Goal: Task Accomplishment & Management: Use online tool/utility

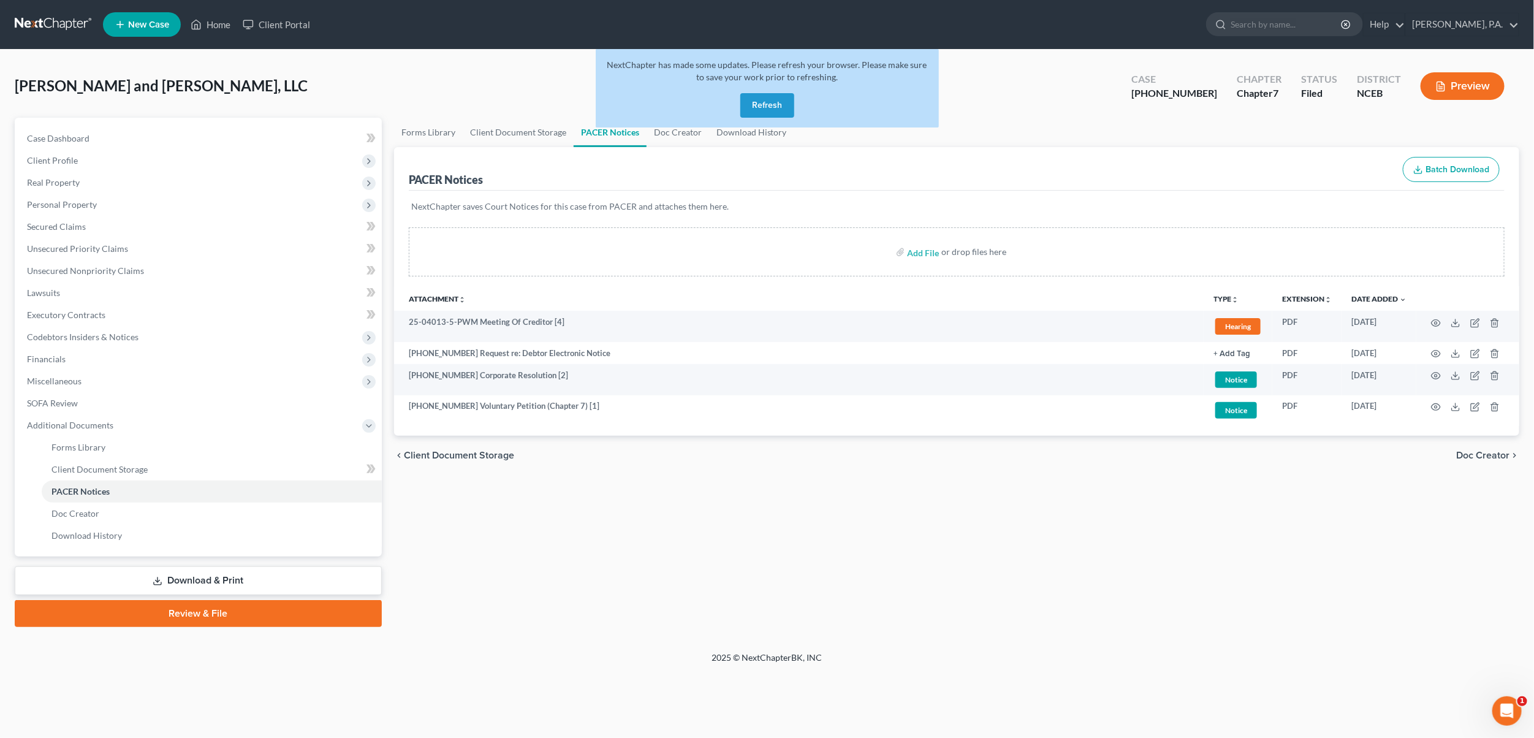
click at [787, 97] on button "Refresh" at bounding box center [767, 105] width 54 height 25
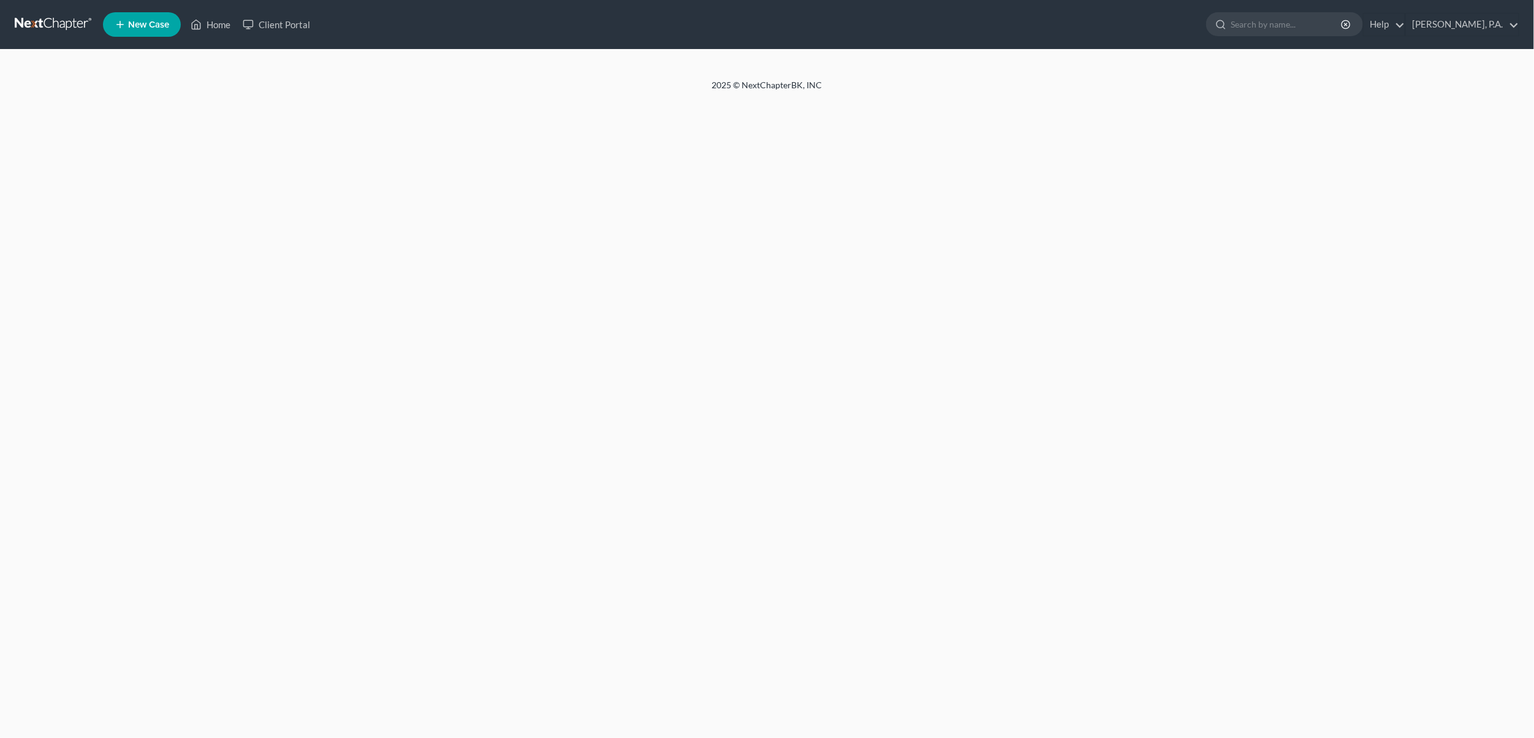
click at [1297, 25] on input "search" at bounding box center [1286, 24] width 112 height 23
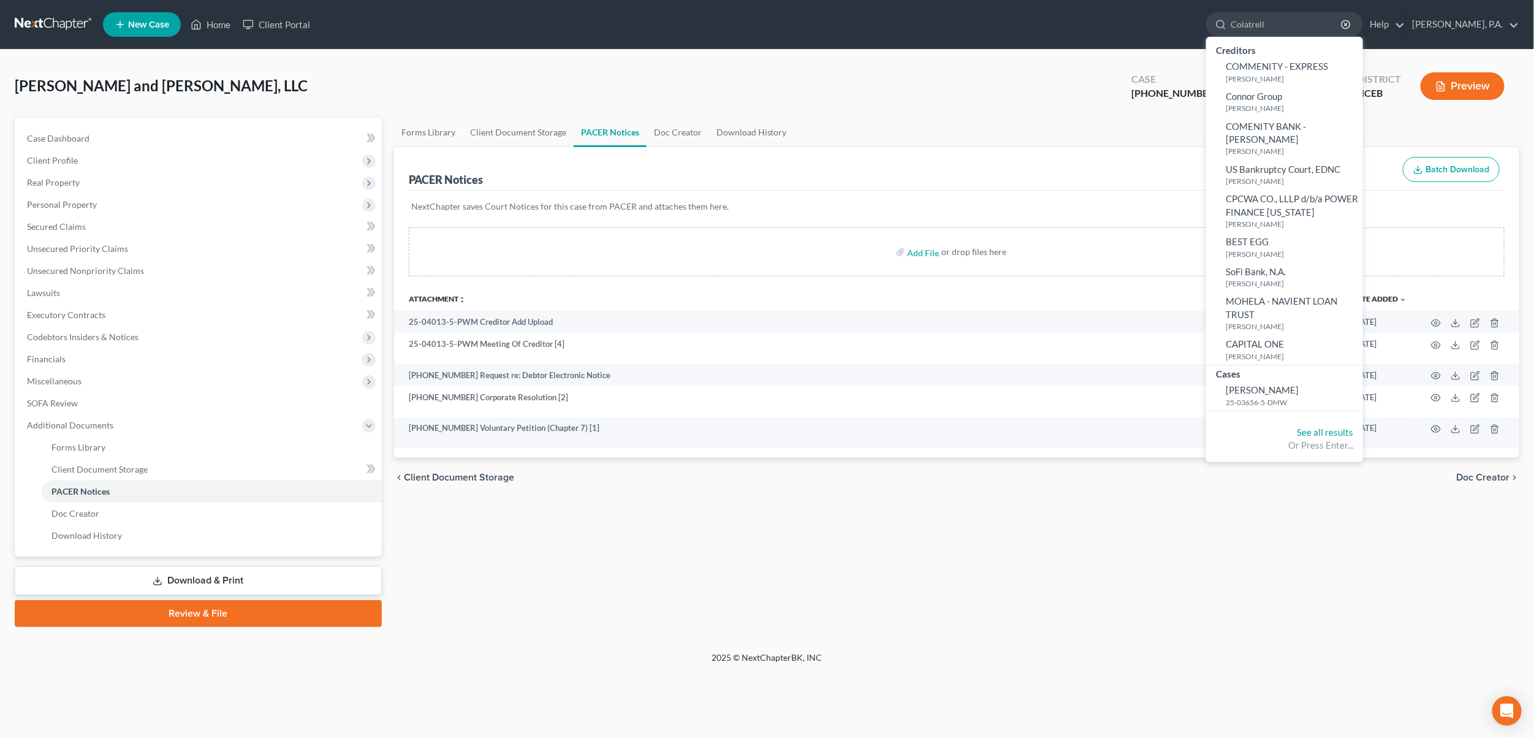
type input "[PERSON_NAME]"
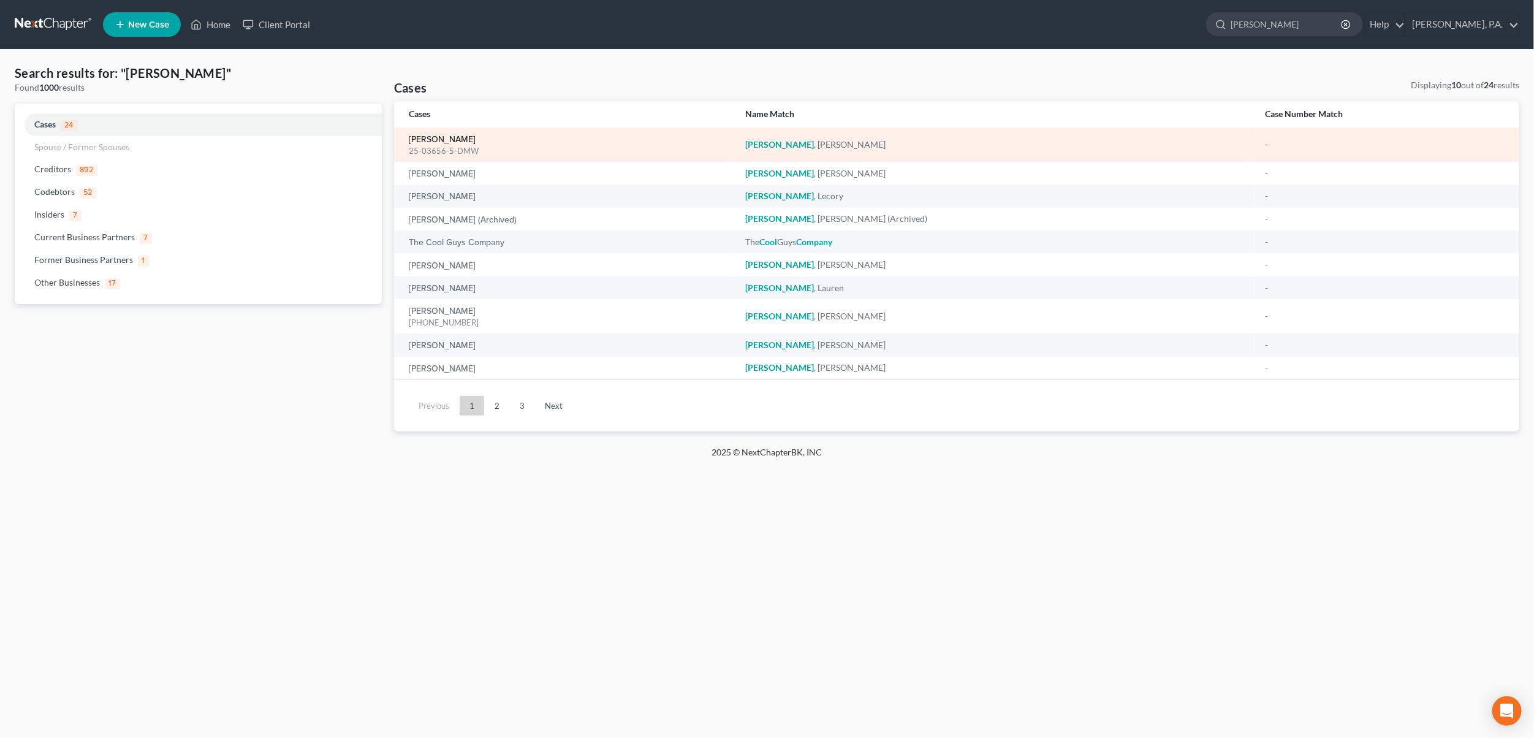
click at [432, 138] on link "[PERSON_NAME]" at bounding box center [442, 139] width 67 height 9
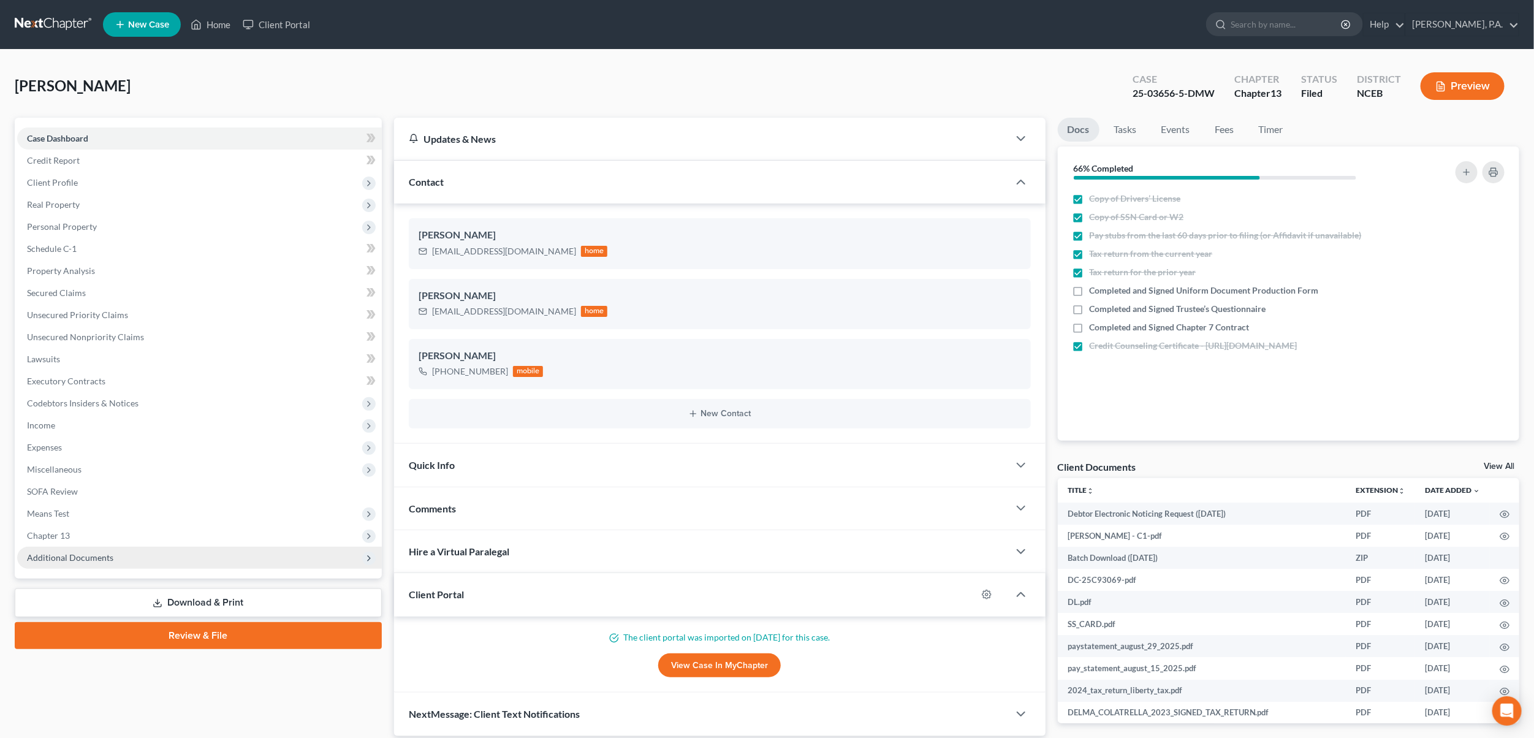
click at [53, 561] on span "Additional Documents" at bounding box center [70, 557] width 86 height 10
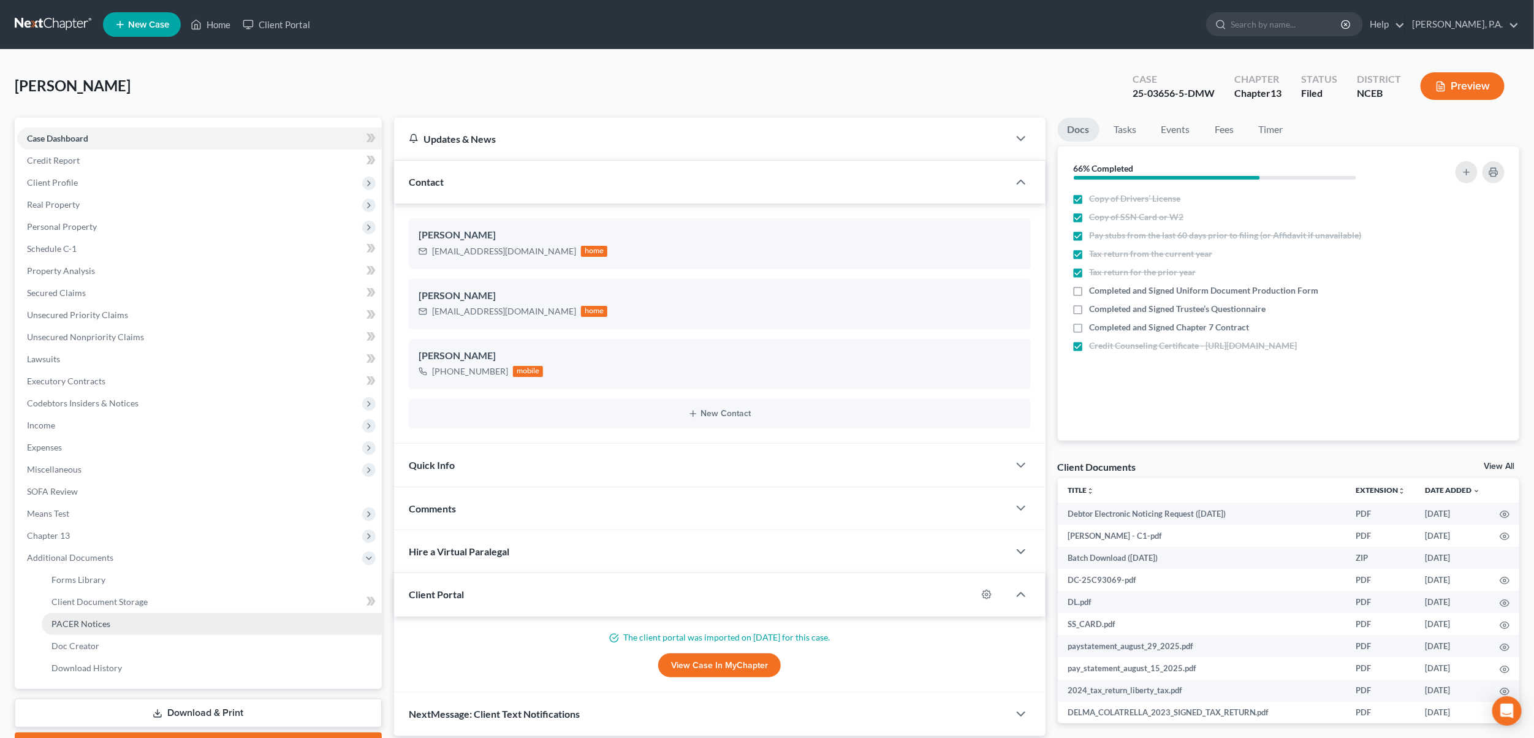
click at [67, 626] on span "PACER Notices" at bounding box center [80, 623] width 59 height 10
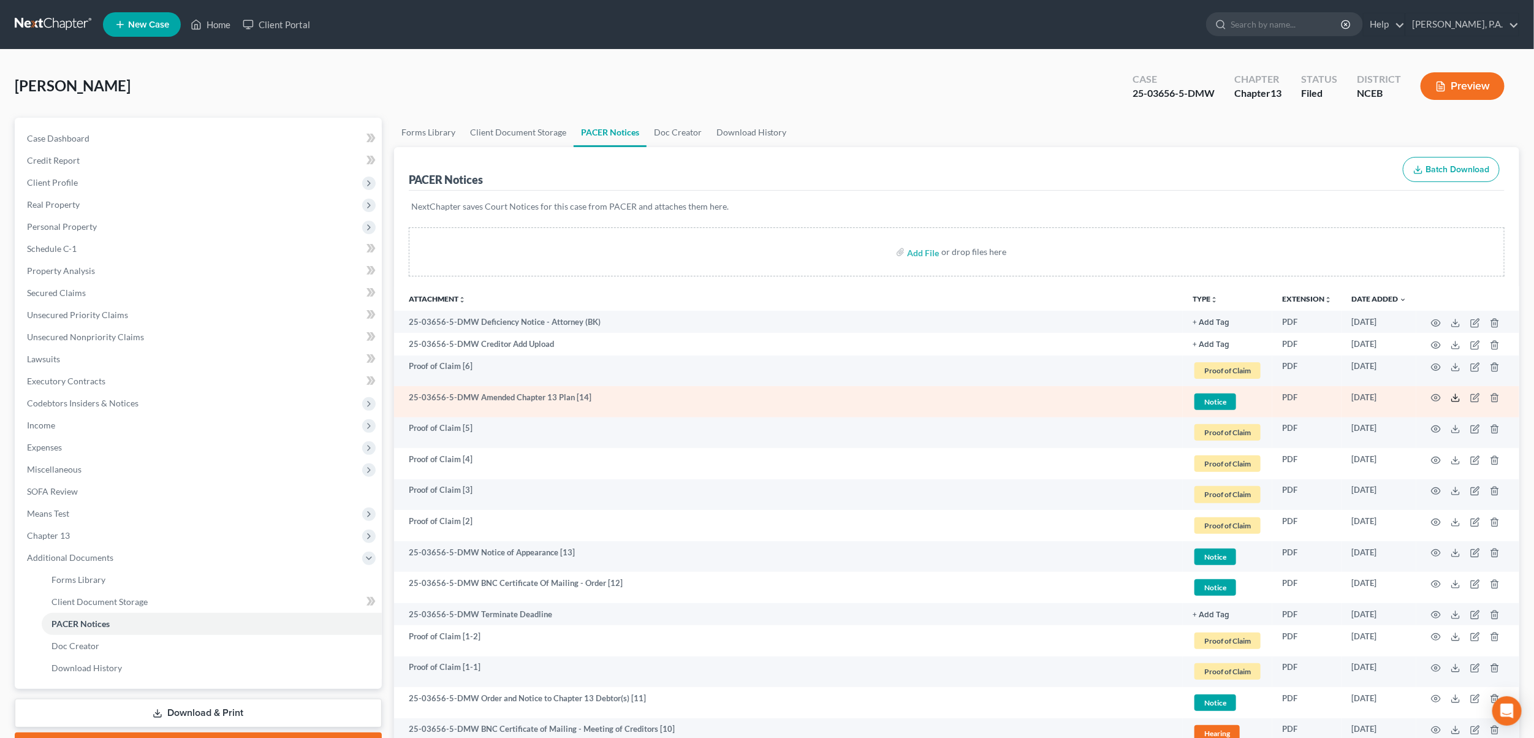
click at [1455, 398] on line at bounding box center [1455, 396] width 0 height 5
